Goal: Task Accomplishment & Management: Manage account settings

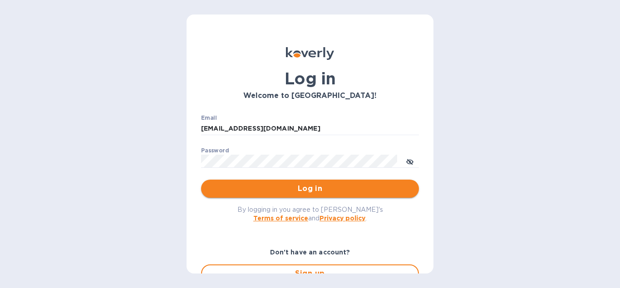
click at [265, 189] on span "Log in" at bounding box center [309, 188] width 203 height 11
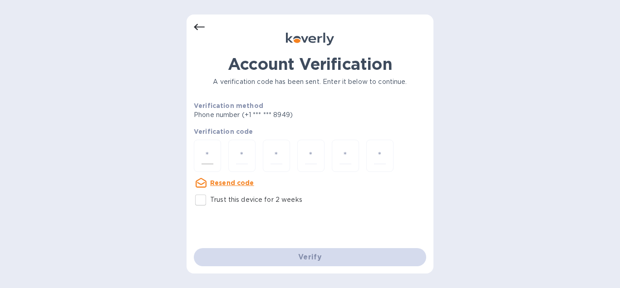
click at [211, 147] on div at bounding box center [207, 156] width 27 height 32
type input "9"
type input "3"
type input "0"
type input "1"
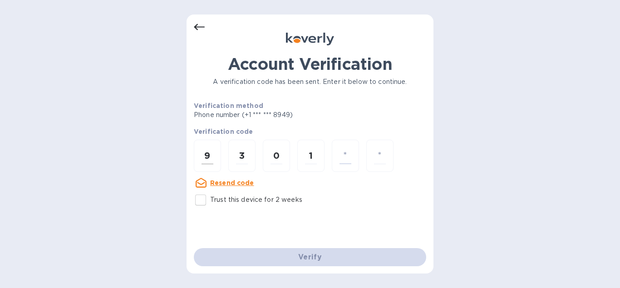
type input "6"
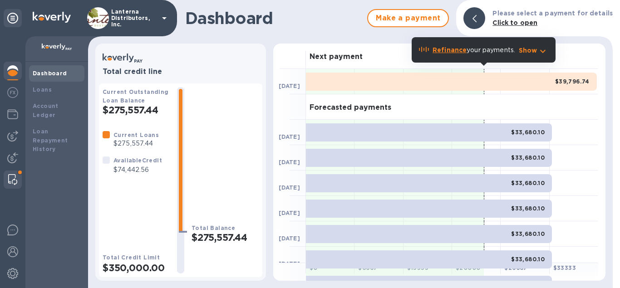
click at [15, 179] on img at bounding box center [12, 179] width 9 height 11
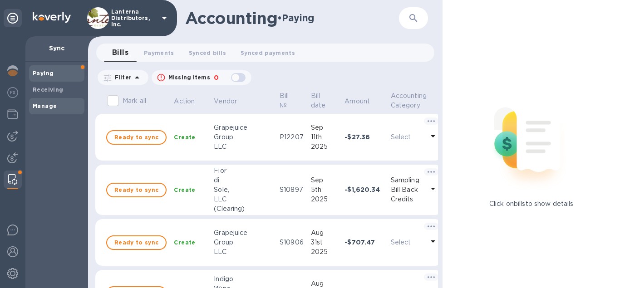
click at [39, 105] on b "Manage" at bounding box center [45, 106] width 24 height 7
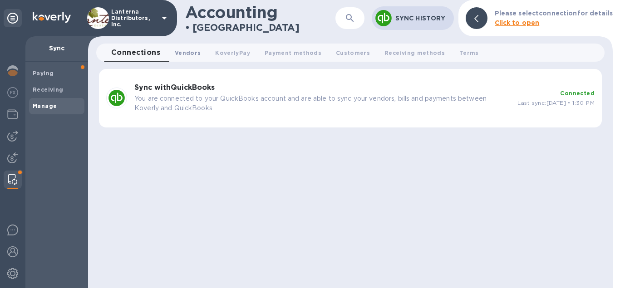
click at [186, 56] on span "Vendors 0" at bounding box center [188, 53] width 26 height 10
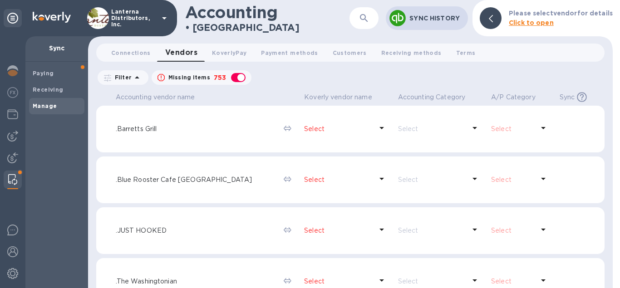
click at [368, 20] on icon "button" at bounding box center [364, 18] width 11 height 11
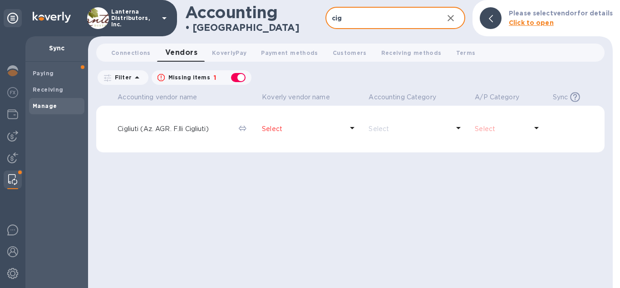
type input "cig"
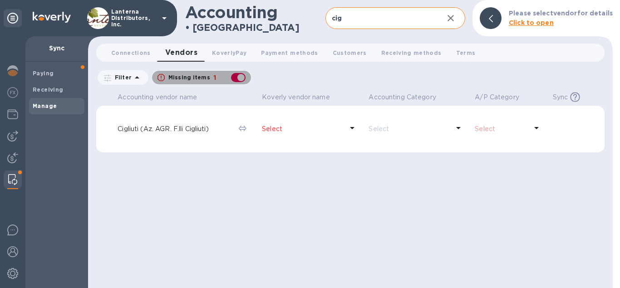
click at [242, 79] on div "button" at bounding box center [238, 77] width 18 height 13
checkbox input "false"
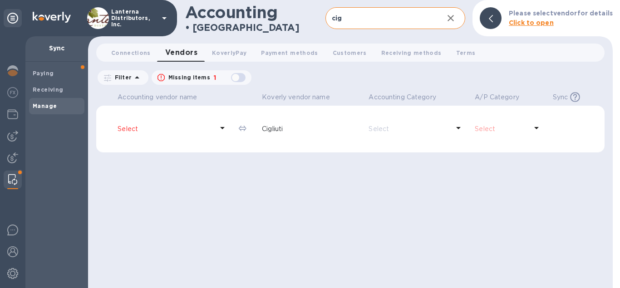
click at [176, 126] on p "Select" at bounding box center [165, 129] width 95 height 10
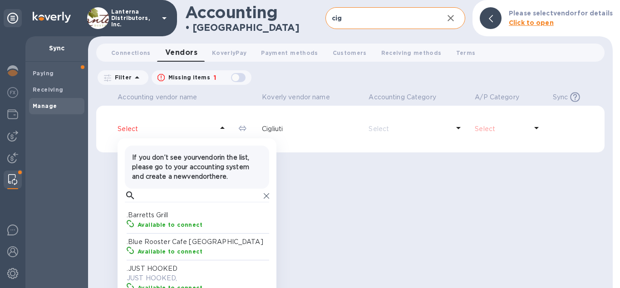
scroll to position [91, 144]
click at [153, 202] on input "text" at bounding box center [199, 196] width 121 height 14
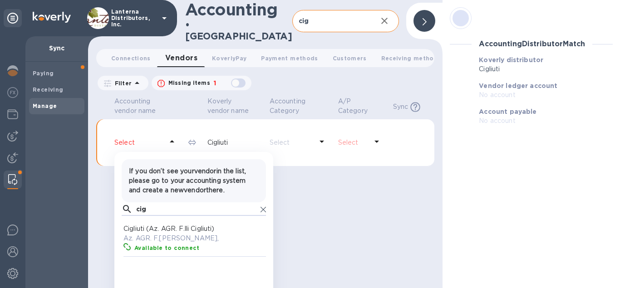
type input "cig"
click at [159, 246] on div "Available to connect" at bounding box center [201, 247] width 137 height 13
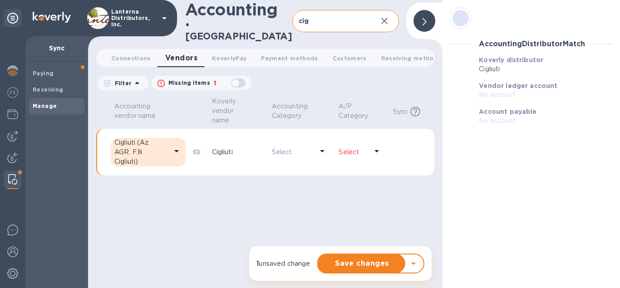
click at [352, 147] on p "Select" at bounding box center [353, 152] width 29 height 10
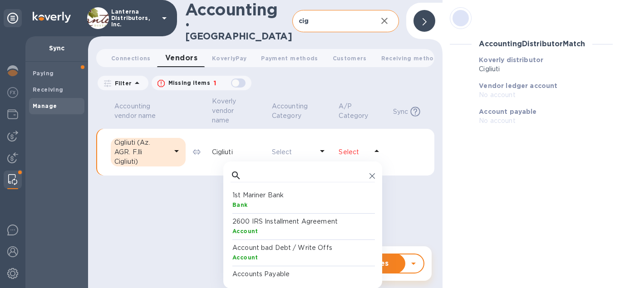
scroll to position [44, 0]
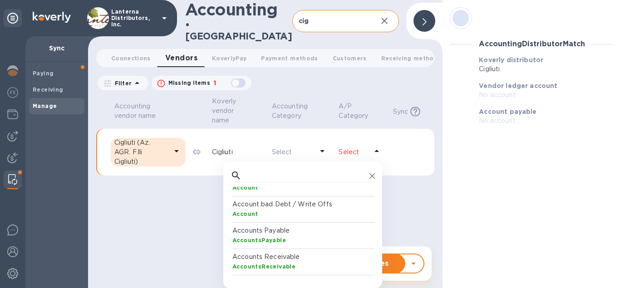
click at [270, 226] on p "Accounts Payable" at bounding box center [304, 231] width 144 height 10
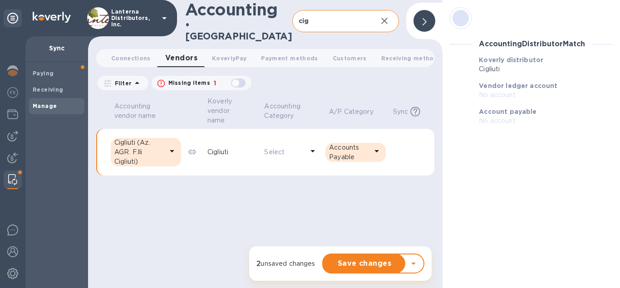
click at [365, 149] on p "Accounts Payable" at bounding box center [348, 152] width 39 height 19
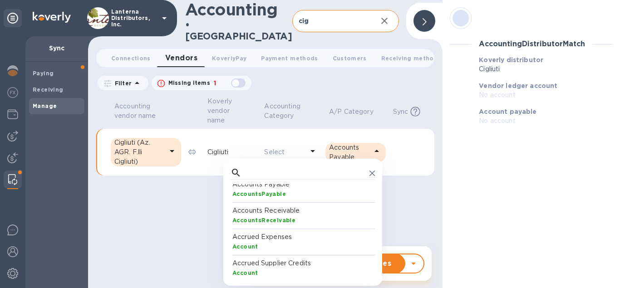
scroll to position [131, 0]
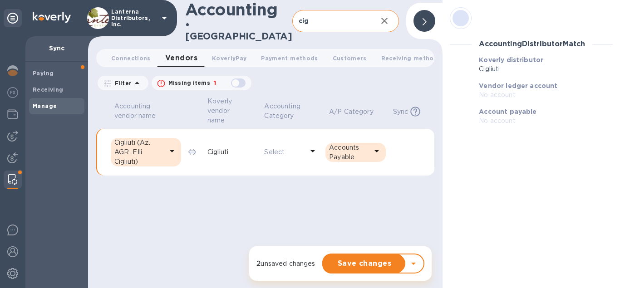
click at [359, 143] on p "Accounts Payable" at bounding box center [348, 152] width 39 height 19
click at [351, 151] on p "Accounts Payable" at bounding box center [348, 152] width 39 height 19
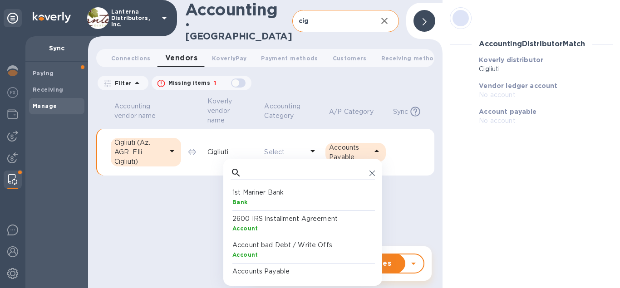
scroll to position [91, 144]
click at [286, 172] on input "text" at bounding box center [305, 173] width 121 height 14
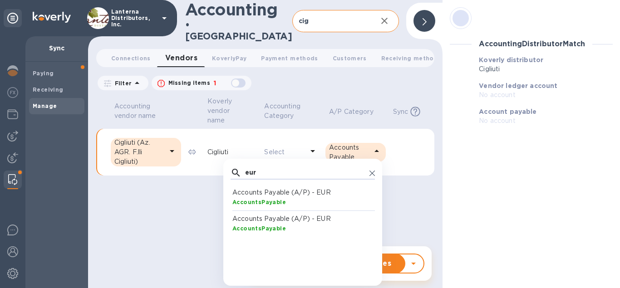
type input "eur"
click at [276, 190] on p "Accounts Payable (A/P) - EUR" at bounding box center [304, 193] width 144 height 10
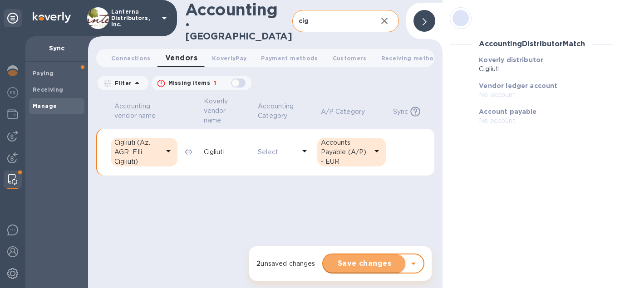
click at [362, 272] on button "Save changes" at bounding box center [364, 264] width 82 height 18
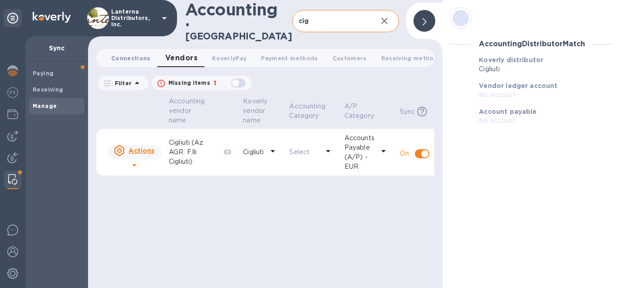
click at [133, 54] on span "Connections 0" at bounding box center [130, 59] width 39 height 10
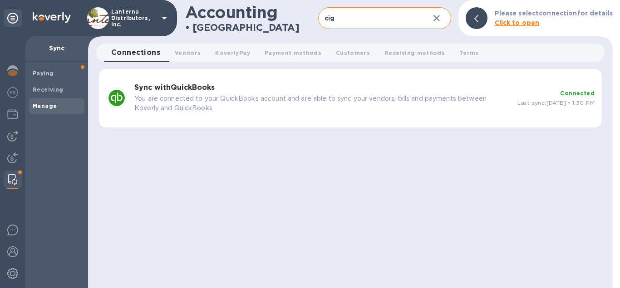
click at [426, 102] on p "You are connected to your QuickBooks account and are able to sync your vendors,…" at bounding box center [322, 103] width 376 height 19
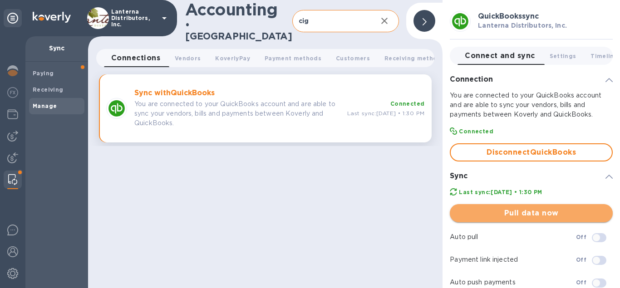
click at [530, 213] on span "Pull data now" at bounding box center [531, 213] width 148 height 11
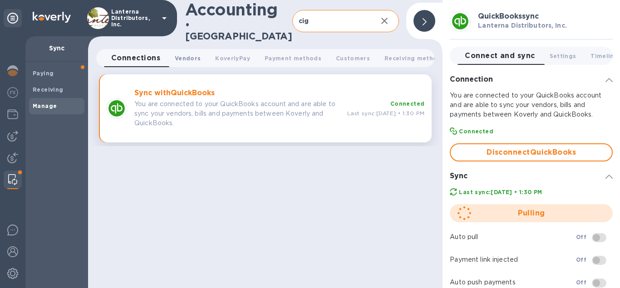
click at [192, 54] on span "Vendors 0" at bounding box center [188, 59] width 26 height 10
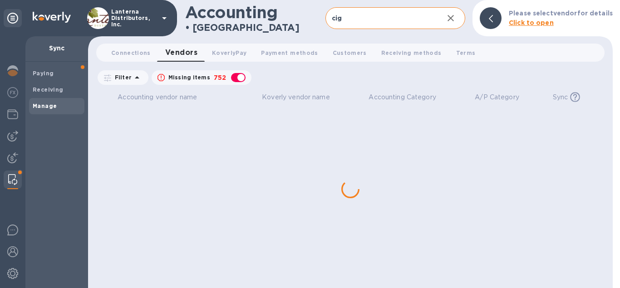
checkbox input "false"
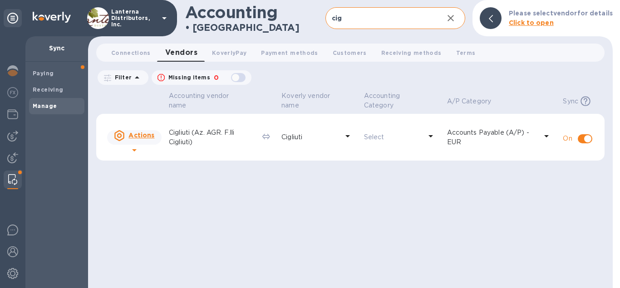
click at [354, 23] on input "cig" at bounding box center [380, 18] width 111 height 22
drag, startPoint x: 346, startPoint y: 18, endPoint x: 291, endPoint y: 15, distance: 54.6
click at [325, 15] on input "cig" at bounding box center [380, 18] width 111 height 22
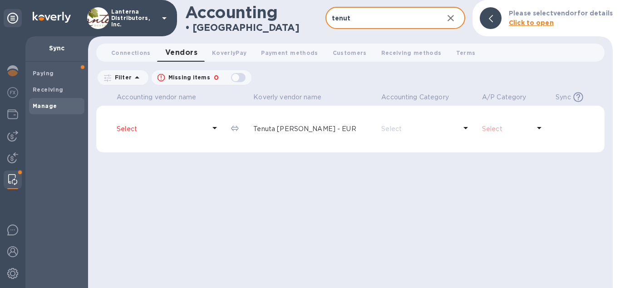
type input "tenut"
click at [173, 128] on p "Select" at bounding box center [161, 129] width 89 height 10
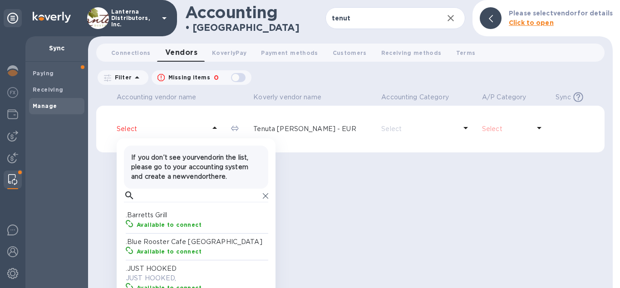
scroll to position [91, 144]
click at [154, 202] on input "text" at bounding box center [198, 196] width 121 height 14
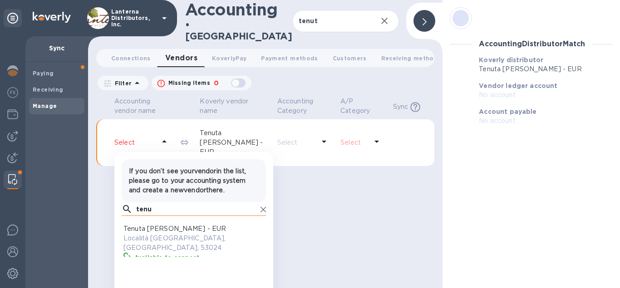
scroll to position [91, 144]
type input "tenu"
click at [154, 240] on p "Località [GEOGRAPHIC_DATA], [GEOGRAPHIC_DATA], 53024" at bounding box center [195, 243] width 144 height 19
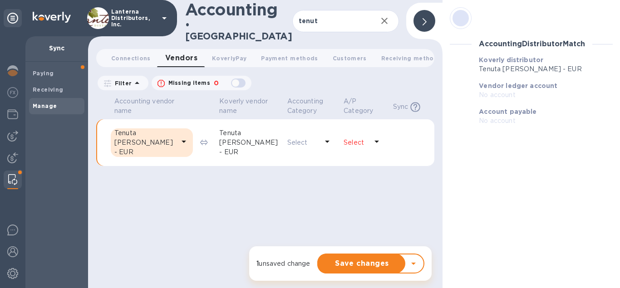
click at [361, 138] on p "Select" at bounding box center [356, 143] width 24 height 10
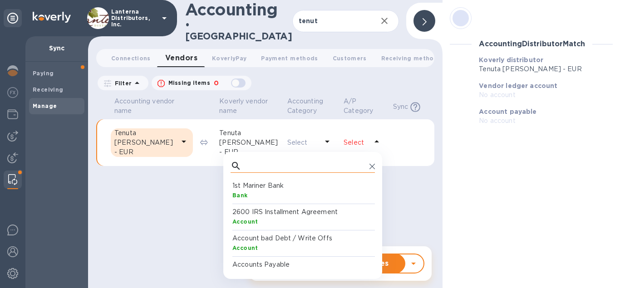
click at [278, 162] on input "text" at bounding box center [305, 166] width 121 height 14
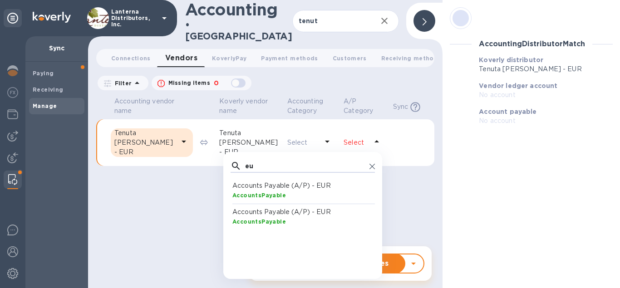
type input "eu"
click at [290, 191] on div "AccountsPayable" at bounding box center [304, 196] width 144 height 10
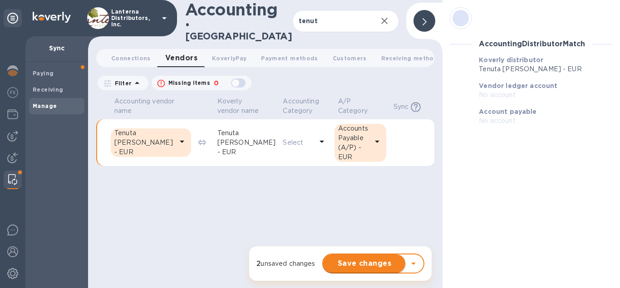
click at [378, 261] on span "Save changes" at bounding box center [364, 263] width 68 height 11
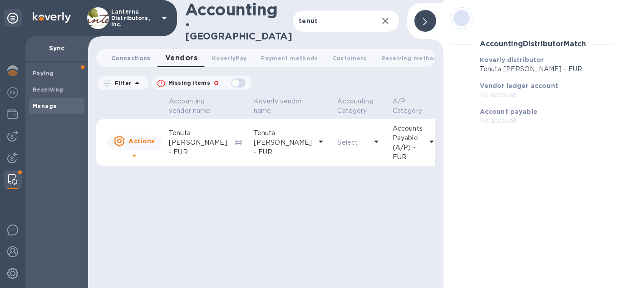
click at [144, 54] on span "Connections 0" at bounding box center [130, 59] width 39 height 10
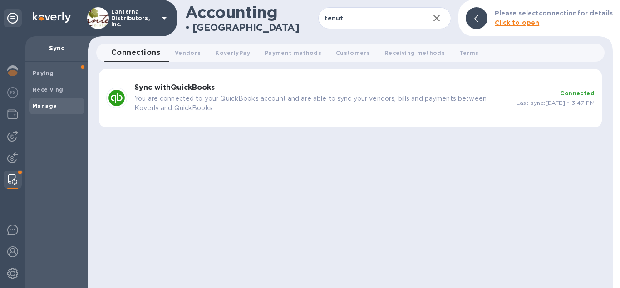
click at [322, 99] on p "You are connected to your QuickBooks account and are able to sync your vendors,…" at bounding box center [321, 103] width 375 height 19
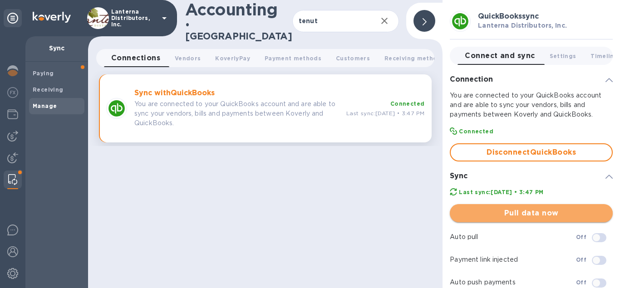
click at [531, 212] on span "Pull data now" at bounding box center [531, 213] width 148 height 11
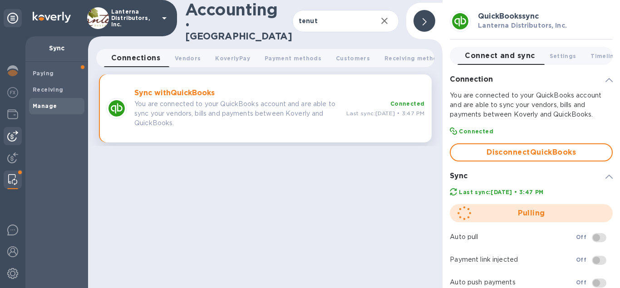
click at [13, 136] on img at bounding box center [12, 136] width 11 height 11
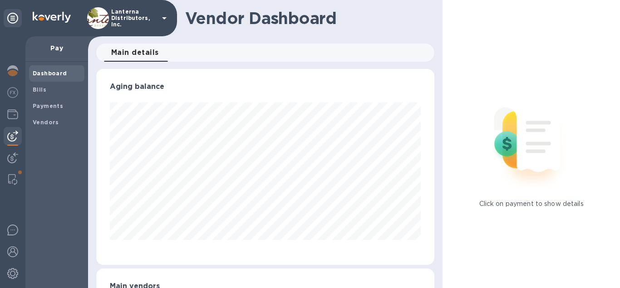
scroll to position [196, 339]
click at [49, 121] on b "Vendors" at bounding box center [46, 122] width 26 height 7
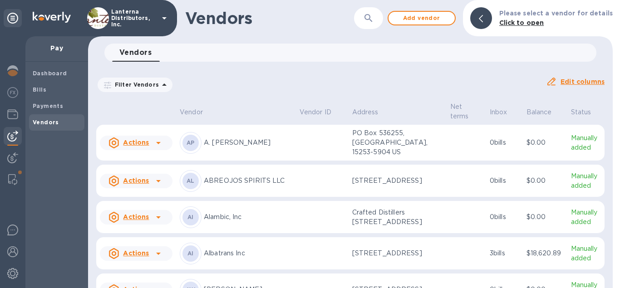
click at [379, 15] on button "button" at bounding box center [369, 18] width 22 height 22
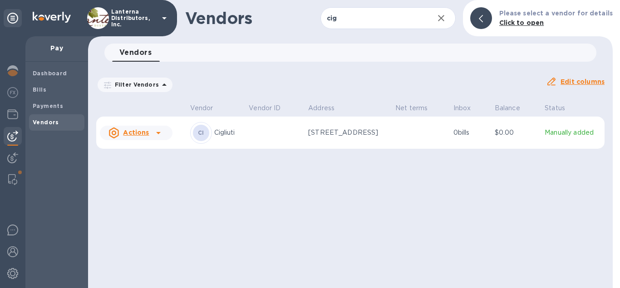
click at [248, 138] on td at bounding box center [274, 133] width 59 height 33
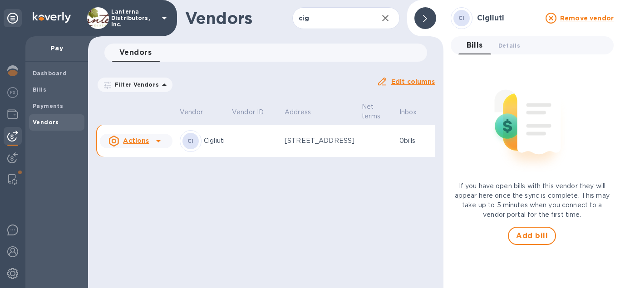
click at [433, 22] on div at bounding box center [425, 18] width 22 height 22
click at [336, 18] on input "cig" at bounding box center [331, 18] width 78 height 22
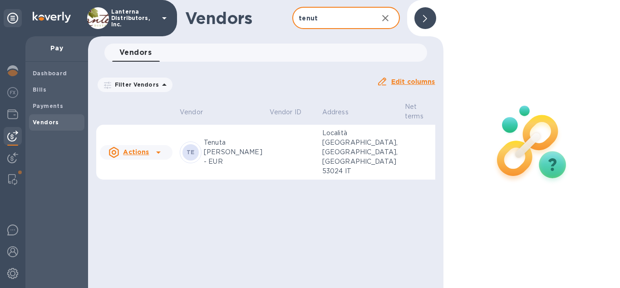
type input "tenut"
click at [266, 154] on td at bounding box center [292, 152] width 53 height 55
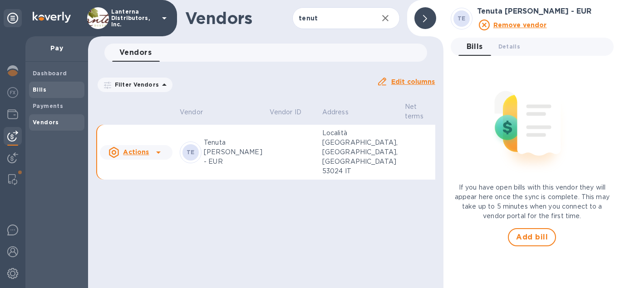
click at [38, 92] on b "Bills" at bounding box center [40, 89] width 14 height 7
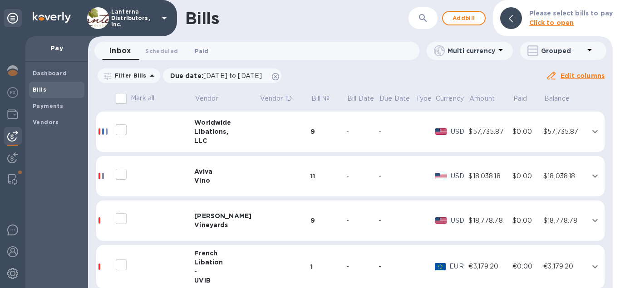
click at [205, 53] on span "Paid 0" at bounding box center [202, 51] width 14 height 10
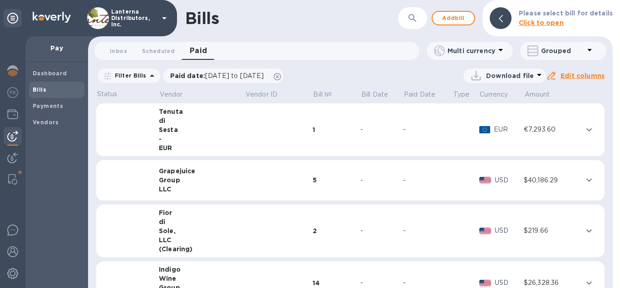
click at [221, 132] on div "Sesta" at bounding box center [202, 129] width 86 height 9
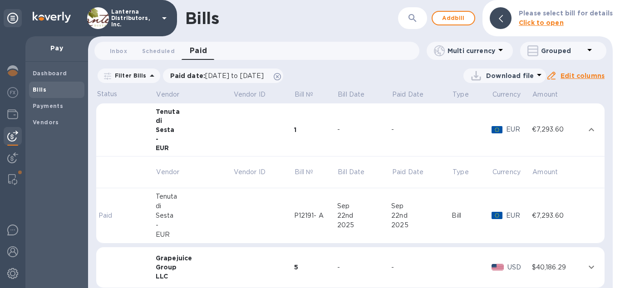
click at [374, 212] on div "22nd" at bounding box center [364, 216] width 54 height 10
